Goal: Task Accomplishment & Management: Complete application form

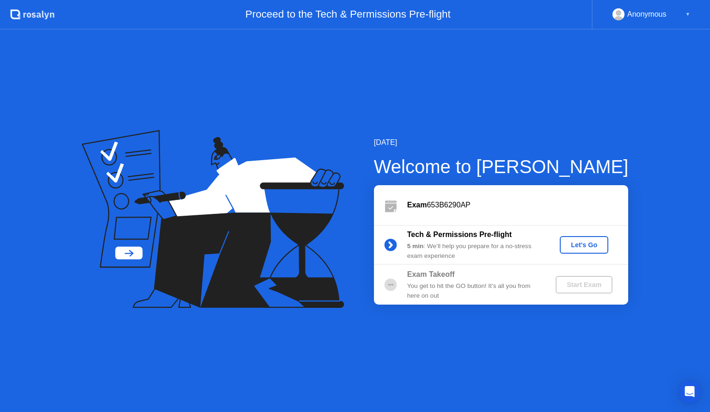
click at [595, 244] on div "Let's Go" at bounding box center [584, 244] width 41 height 7
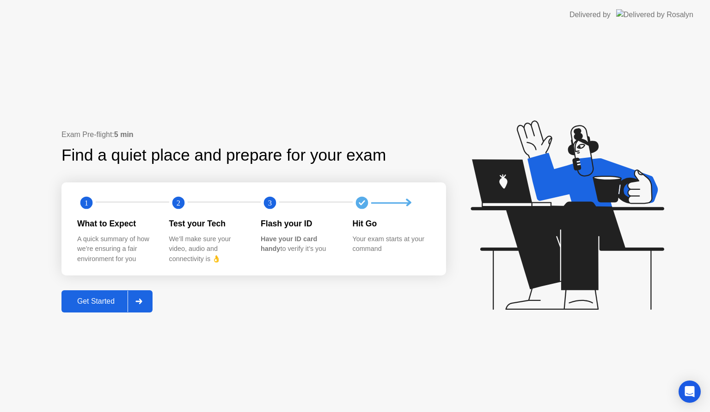
click at [90, 303] on div "Get Started" at bounding box center [95, 301] width 63 height 8
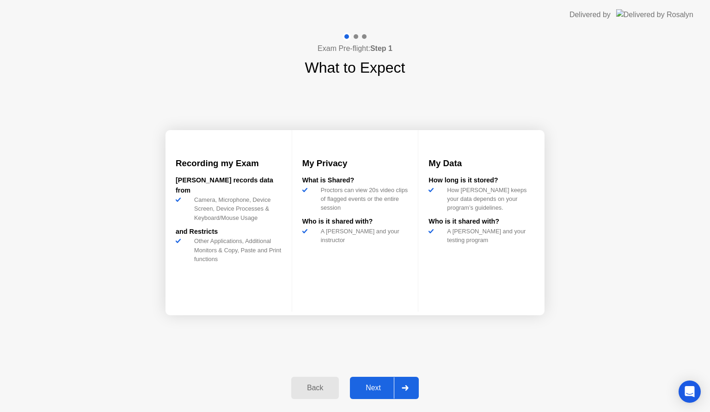
click at [386, 390] on div "Next" at bounding box center [373, 387] width 41 height 8
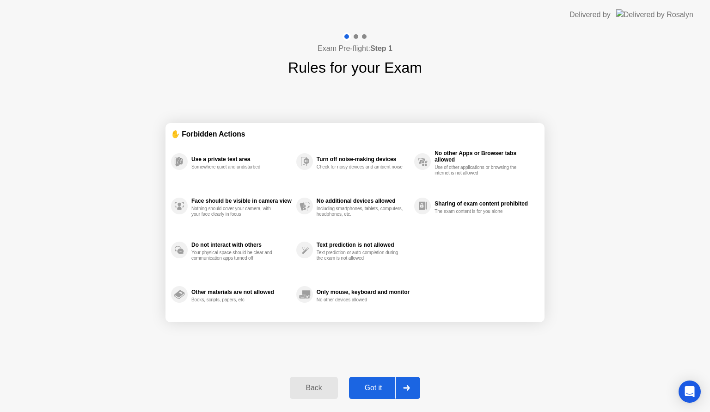
click at [376, 389] on div "Got it" at bounding box center [373, 387] width 43 height 8
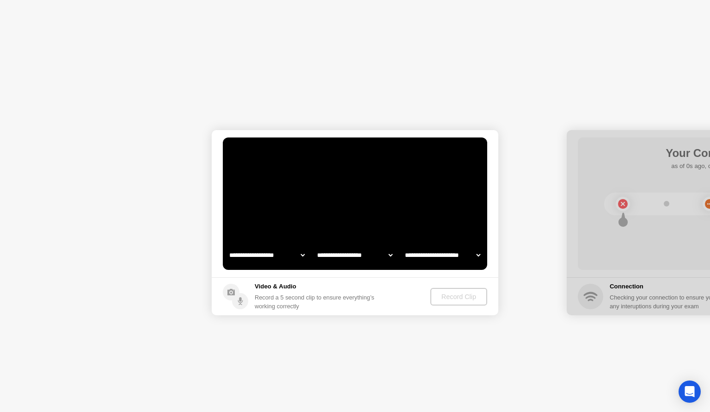
select select "**********"
select select "*******"
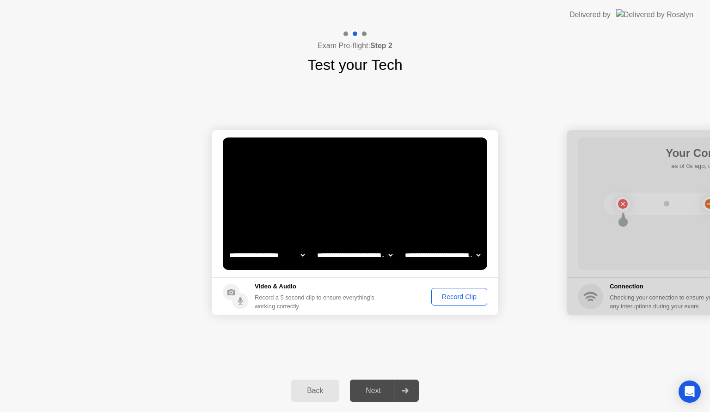
click at [371, 391] on div "Next" at bounding box center [373, 390] width 41 height 8
click at [466, 301] on button "Record Clip" at bounding box center [459, 297] width 56 height 18
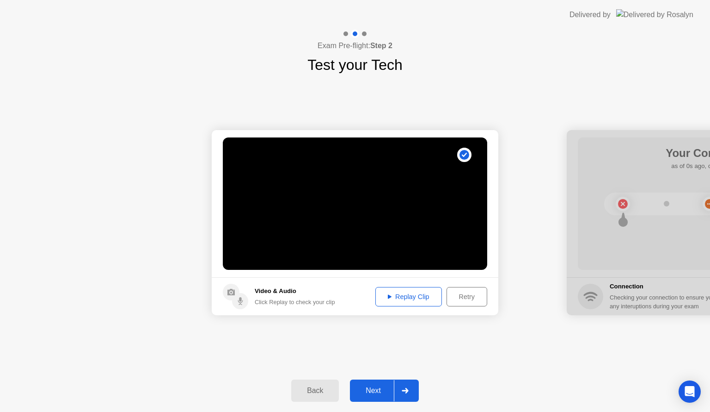
click at [425, 298] on div "Replay Clip" at bounding box center [409, 296] width 60 height 7
click at [377, 393] on div "Next" at bounding box center [373, 390] width 41 height 8
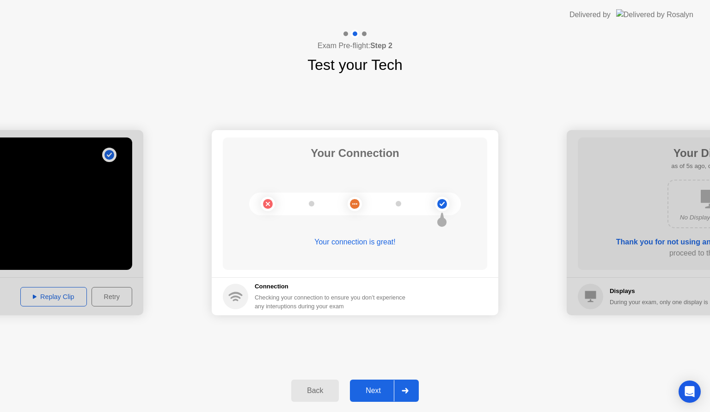
click at [381, 389] on div "Next" at bounding box center [373, 390] width 41 height 8
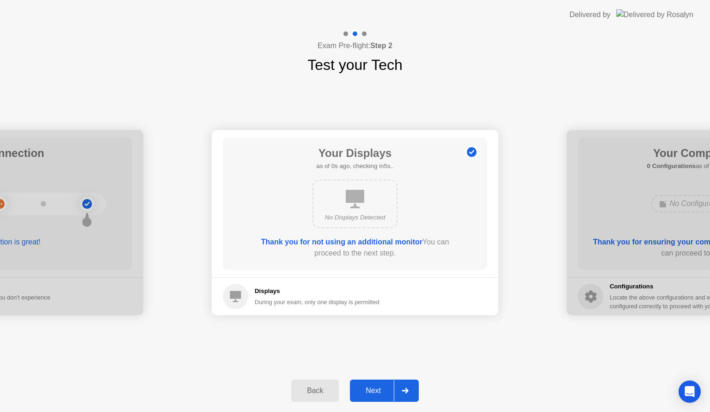
click at [378, 392] on div "Next" at bounding box center [373, 390] width 41 height 8
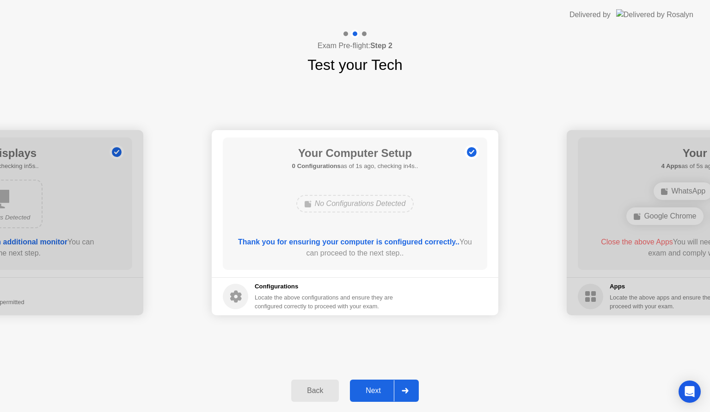
click at [379, 390] on div "Next" at bounding box center [373, 390] width 41 height 8
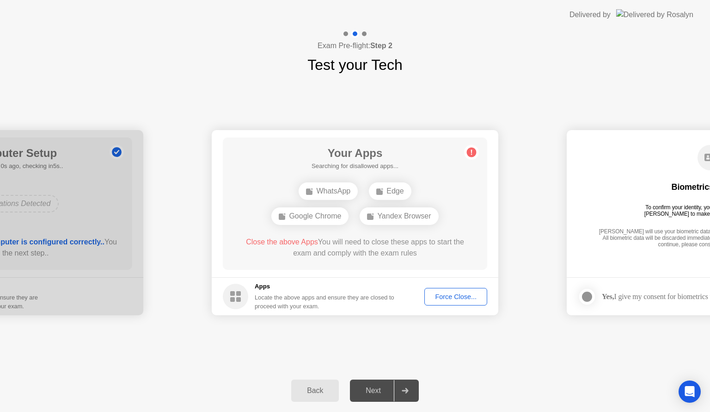
click at [378, 393] on div "Next" at bounding box center [373, 390] width 41 height 8
click at [376, 393] on div "Next" at bounding box center [373, 390] width 41 height 8
click at [451, 299] on div "Force Close..." at bounding box center [456, 296] width 56 height 7
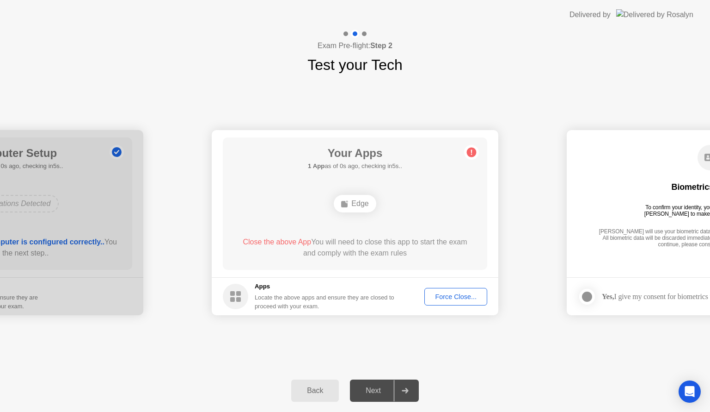
click at [455, 288] on button "Force Close..." at bounding box center [456, 297] width 63 height 18
click at [450, 299] on div "Force Close..." at bounding box center [456, 296] width 56 height 7
click at [447, 294] on div "Force Close..." at bounding box center [456, 296] width 56 height 7
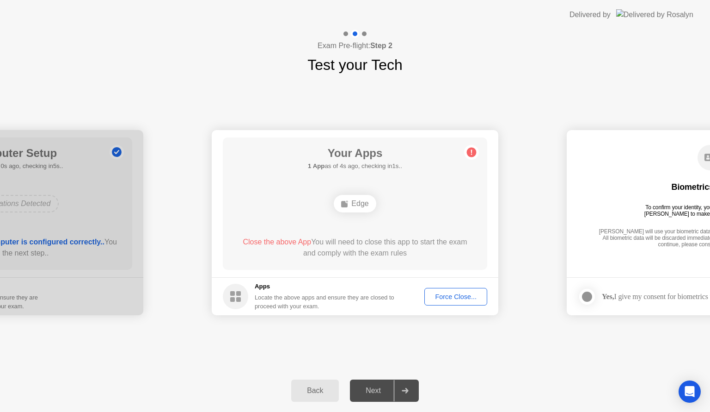
click at [353, 204] on div "Edge" at bounding box center [355, 204] width 42 height 18
click at [463, 299] on div "Force Close..." at bounding box center [456, 296] width 56 height 7
click at [455, 296] on div "Force Close..." at bounding box center [456, 296] width 56 height 7
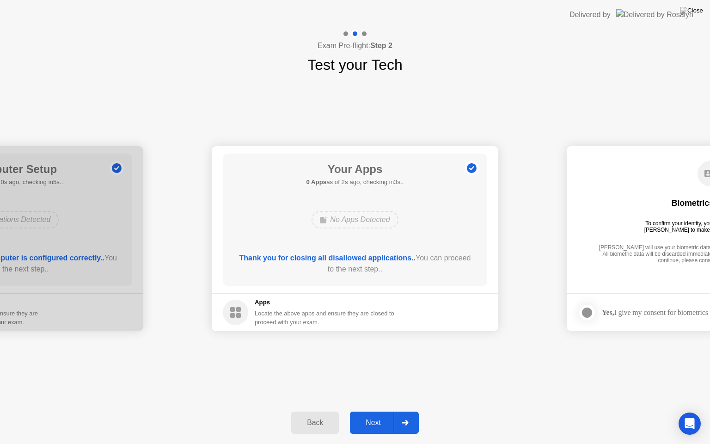
click at [379, 411] on div "Next" at bounding box center [373, 423] width 41 height 8
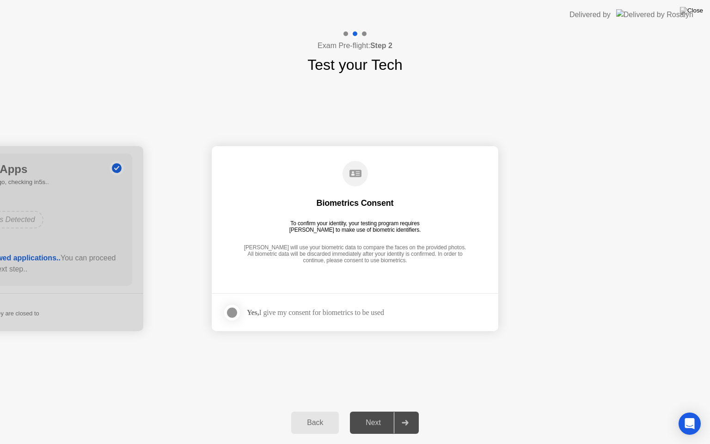
click at [231, 314] on div at bounding box center [232, 312] width 11 height 11
click at [374, 411] on div "Next" at bounding box center [373, 423] width 41 height 8
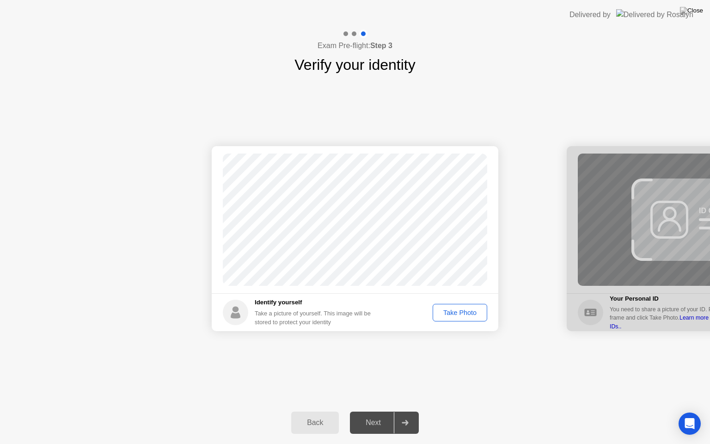
click at [462, 313] on div "Take Photo" at bounding box center [460, 312] width 48 height 7
click at [385, 411] on div "Next" at bounding box center [373, 423] width 41 height 8
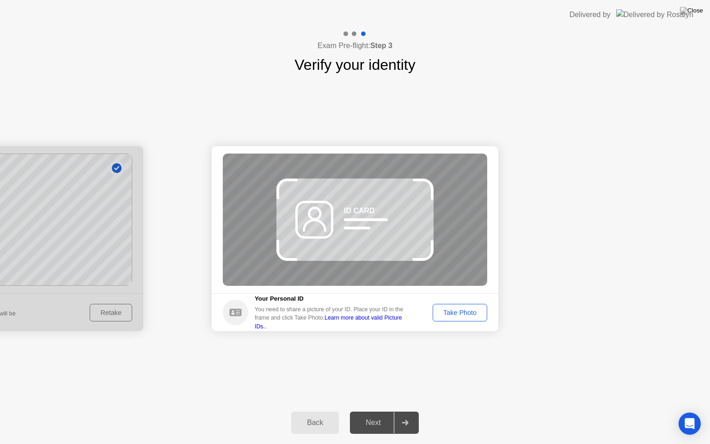
click at [461, 313] on div "Take Photo" at bounding box center [460, 312] width 48 height 7
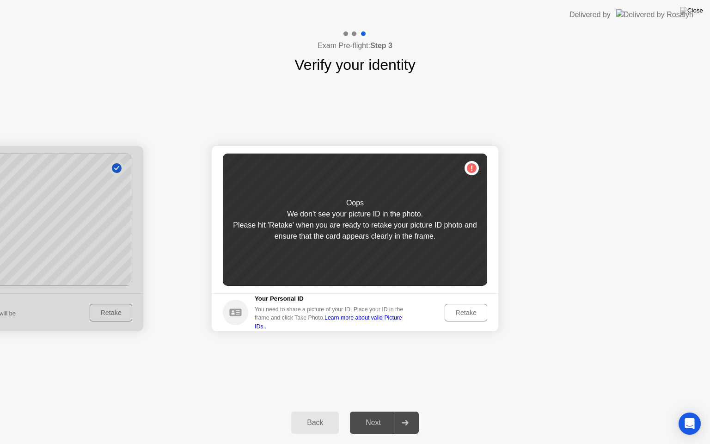
click at [466, 314] on div "Retake" at bounding box center [466, 312] width 36 height 7
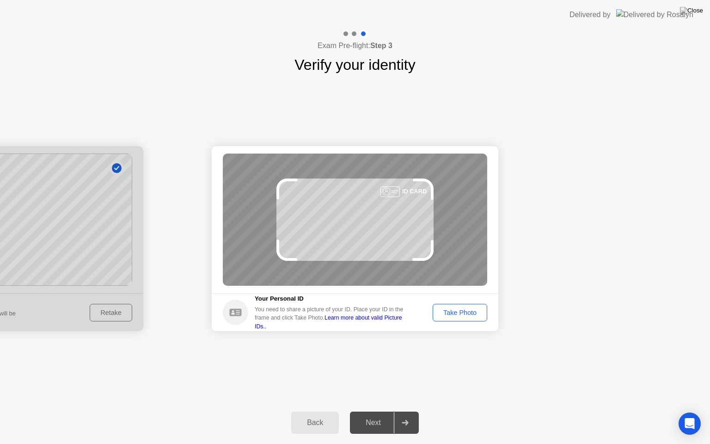
click at [468, 315] on div "Take Photo" at bounding box center [460, 312] width 48 height 7
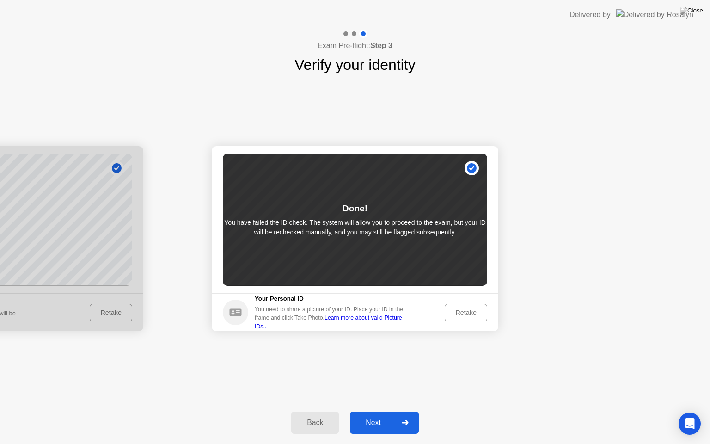
click at [360, 411] on div "Next" at bounding box center [373, 423] width 41 height 8
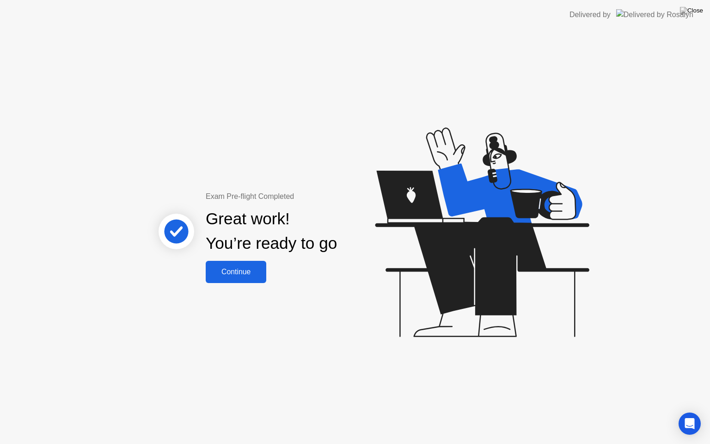
click at [244, 269] on div "Continue" at bounding box center [236, 272] width 55 height 8
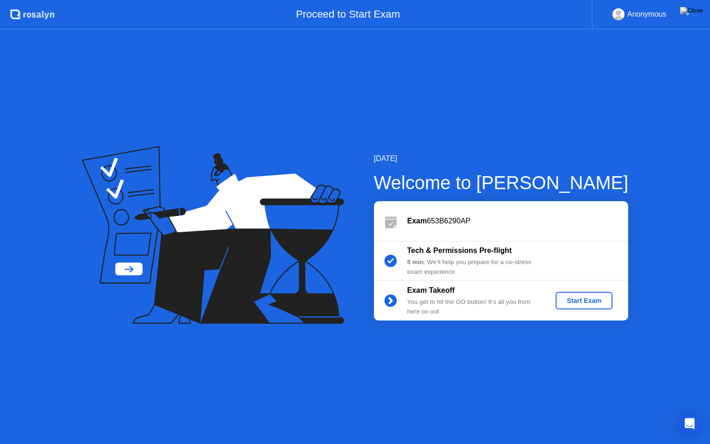
click at [595, 300] on div "Start Exam" at bounding box center [584, 300] width 49 height 7
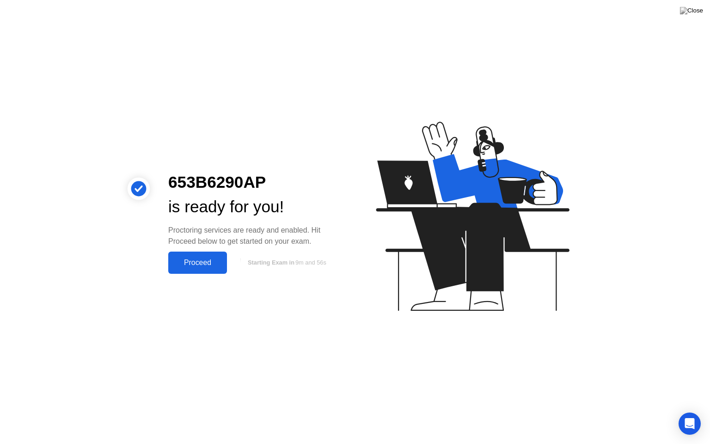
click at [201, 265] on div "Proceed" at bounding box center [197, 263] width 53 height 8
